Goal: Transaction & Acquisition: Purchase product/service

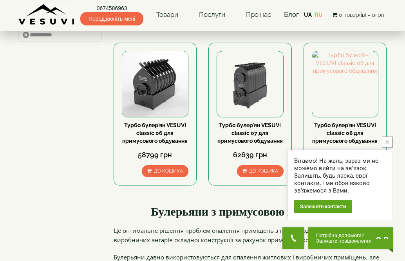
scroll to position [407, 0]
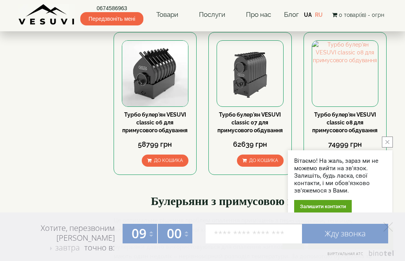
click at [201, 118] on div "Турбо булер'ян VESUVI classic 06 для примусового обдування 58799 грн До кошика …" at bounding box center [155, 109] width 95 height 155
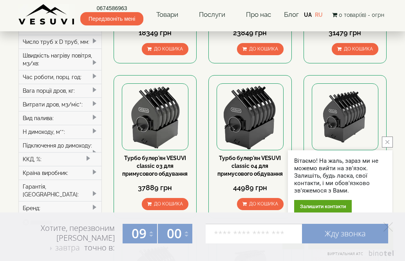
scroll to position [188, 0]
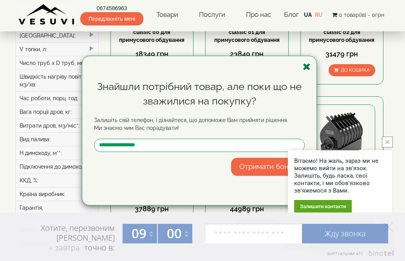
click at [308, 67] on icon "button" at bounding box center [307, 67] width 8 height 10
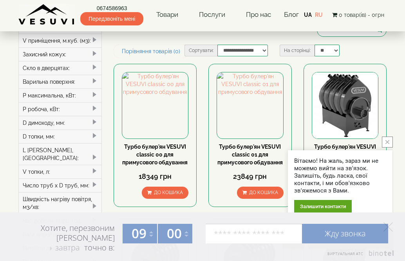
scroll to position [63, 0]
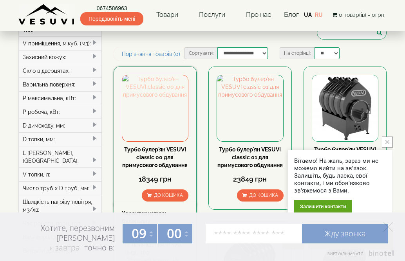
click at [165, 119] on img at bounding box center [155, 108] width 66 height 66
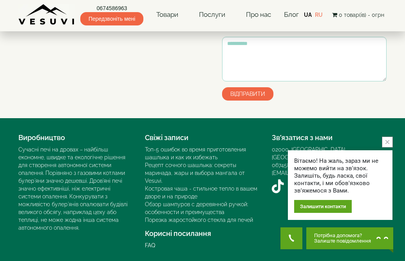
scroll to position [622, 0]
